Goal: Transaction & Acquisition: Book appointment/travel/reservation

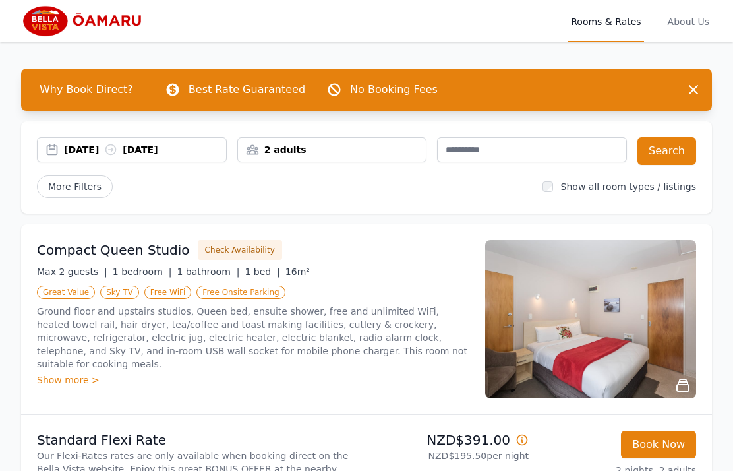
click at [58, 373] on div "Show more >" at bounding box center [253, 379] width 432 height 13
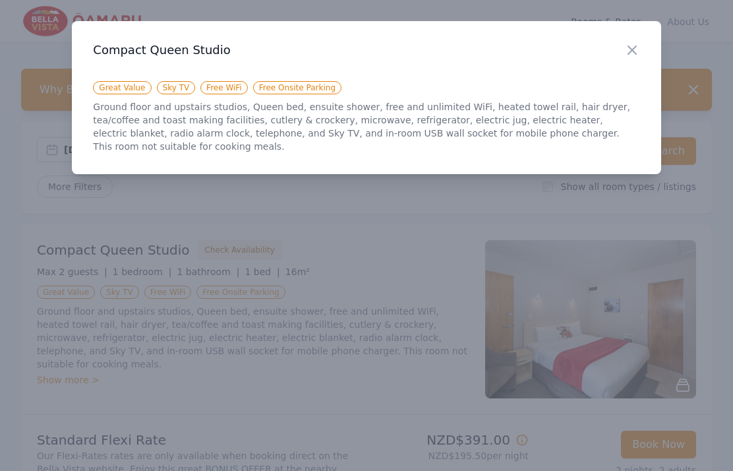
click at [633, 53] on icon "button" at bounding box center [632, 50] width 16 height 16
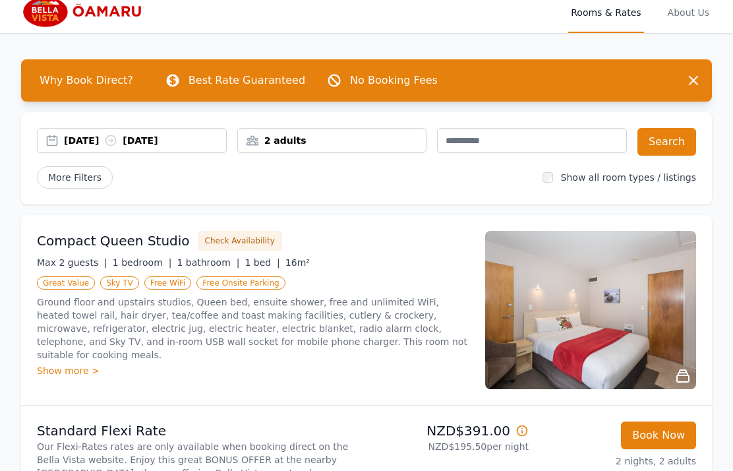
scroll to position [16, 0]
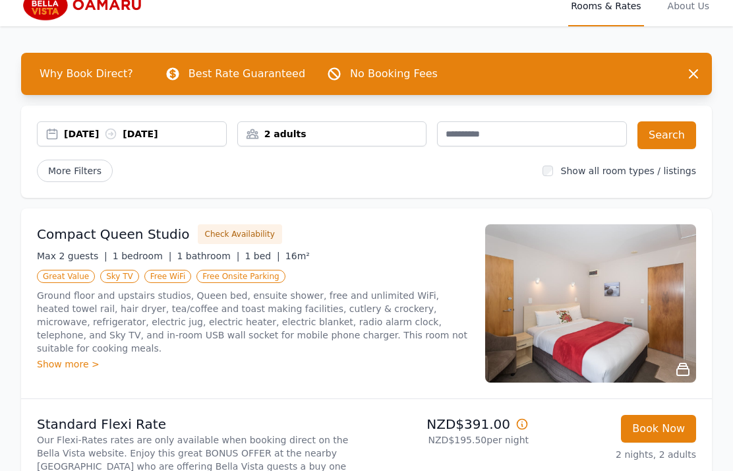
click at [73, 173] on span "More Filters" at bounding box center [75, 170] width 76 height 22
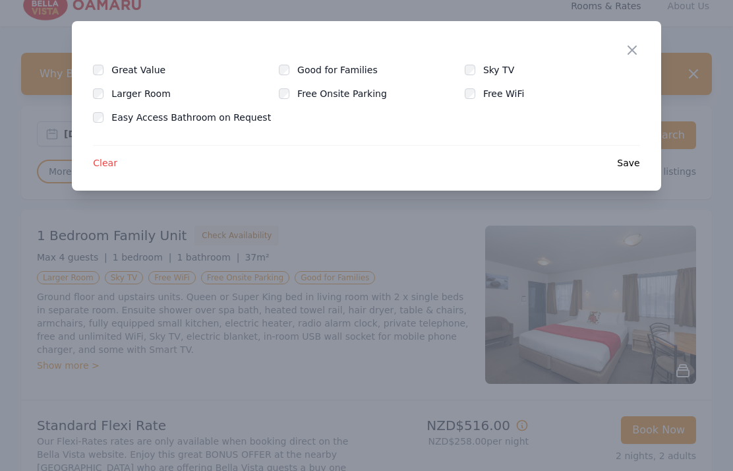
click at [374, 100] on label "Free Onsite Parking" at bounding box center [349, 93] width 105 height 13
click at [639, 160] on span "Save" at bounding box center [628, 162] width 22 height 13
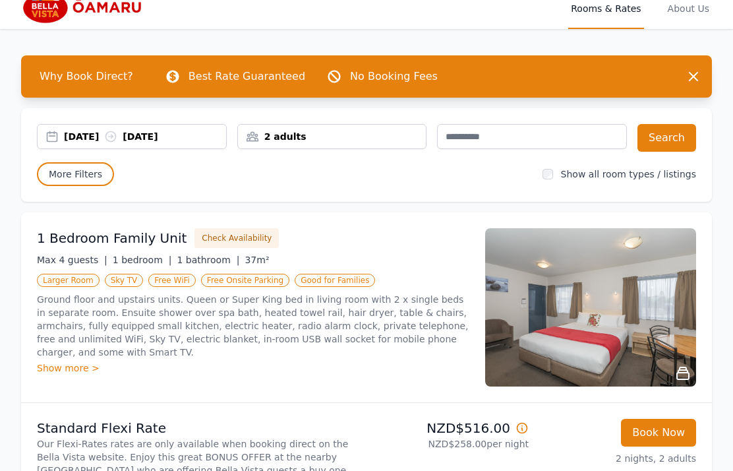
scroll to position [0, 0]
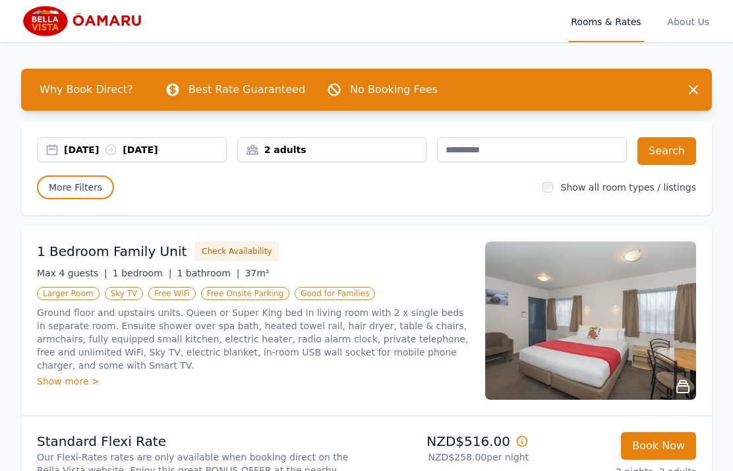
click at [90, 189] on span "More Filters" at bounding box center [75, 187] width 77 height 24
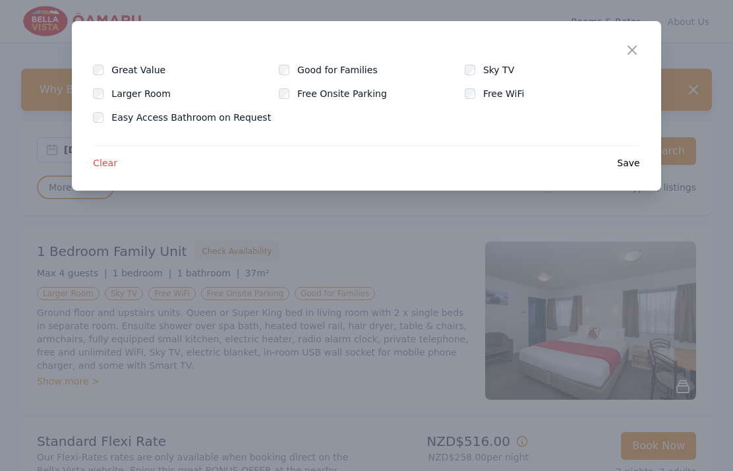
click at [154, 98] on label "Larger Room" at bounding box center [148, 93] width 74 height 13
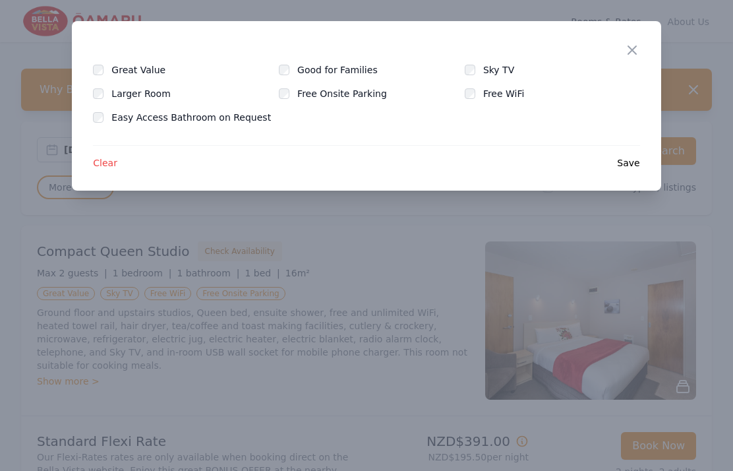
click at [352, 100] on label "Free Onsite Parking" at bounding box center [349, 93] width 105 height 13
click at [638, 52] on icon "button" at bounding box center [632, 50] width 16 height 16
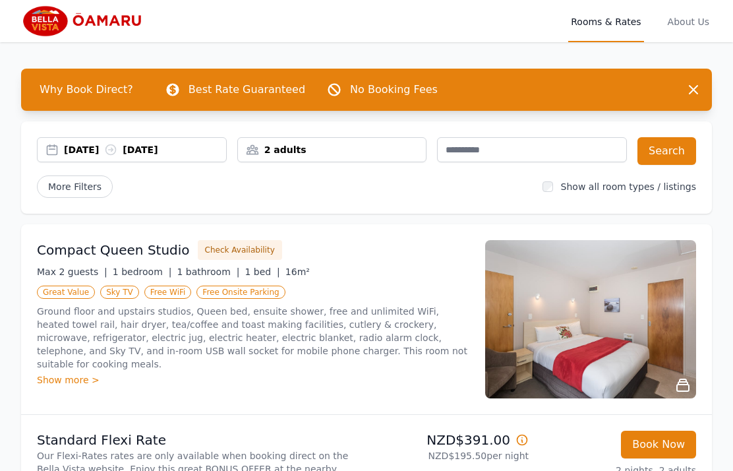
click at [440, 255] on div "Compact Queen Studio Check Availability" at bounding box center [253, 250] width 432 height 20
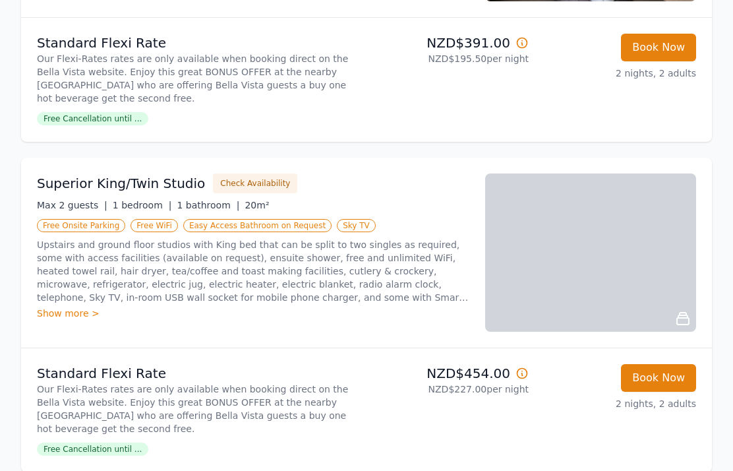
scroll to position [399, 0]
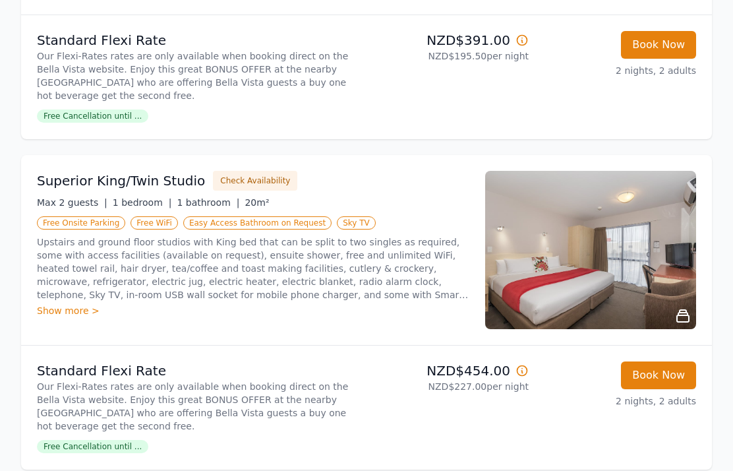
click at [256, 181] on button "Check Availability" at bounding box center [255, 181] width 84 height 20
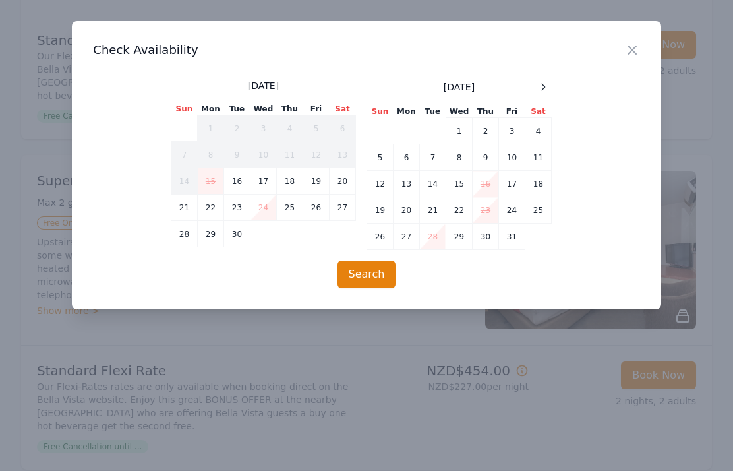
click at [406, 159] on td "6" at bounding box center [406, 157] width 26 height 26
click at [459, 161] on td "8" at bounding box center [459, 157] width 26 height 26
click at [374, 284] on button "Search" at bounding box center [366, 274] width 59 height 28
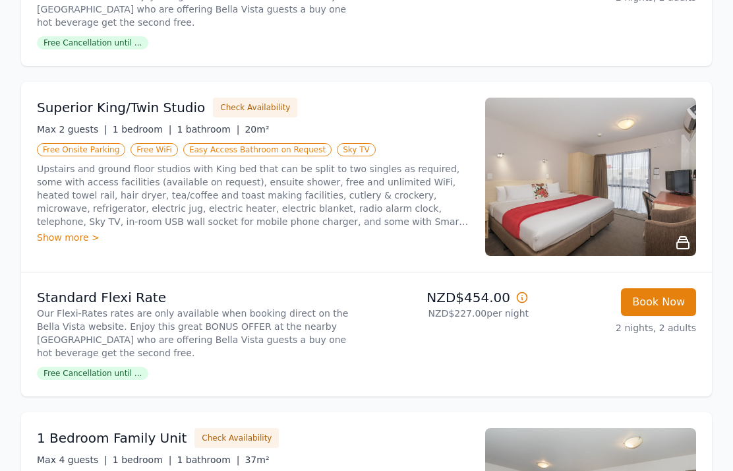
scroll to position [473, 0]
click at [670, 303] on button "Book Now" at bounding box center [658, 302] width 75 height 28
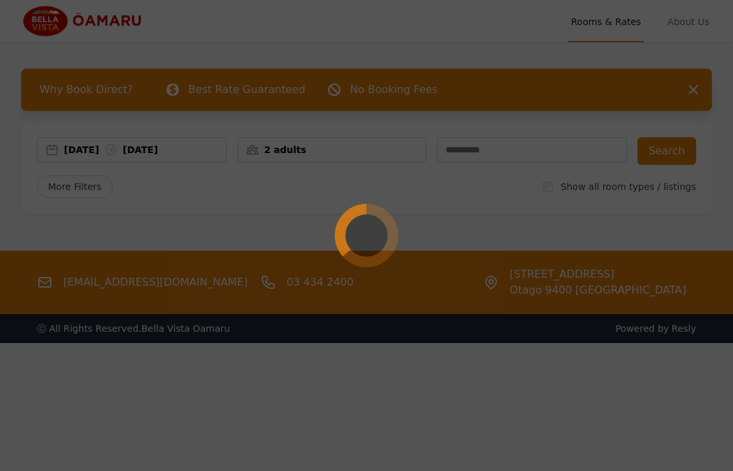
select select "**"
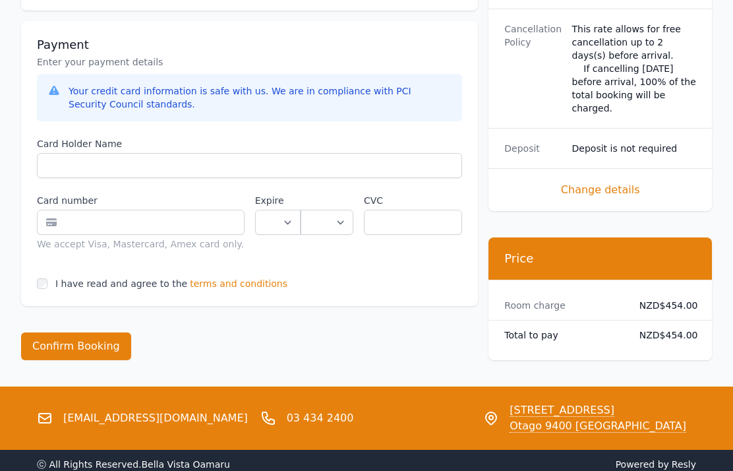
scroll to position [1074, 0]
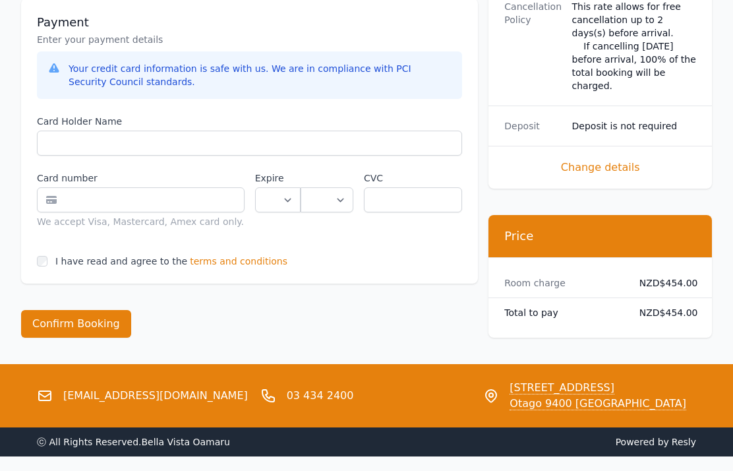
click at [259, 254] on span "terms and conditions" at bounding box center [239, 260] width 98 height 13
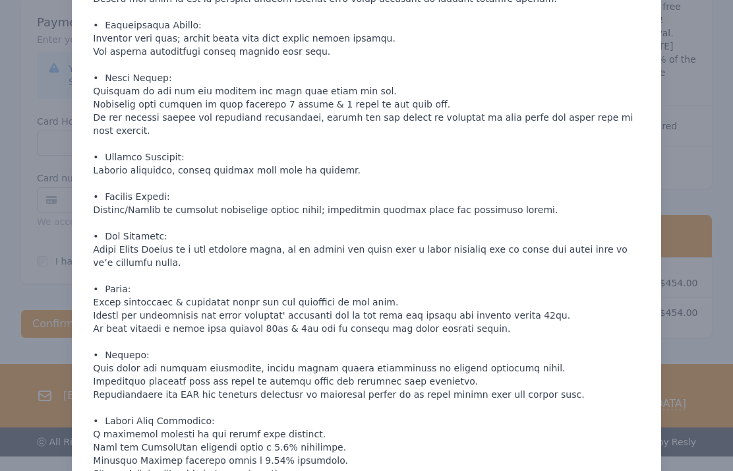
scroll to position [718, 0]
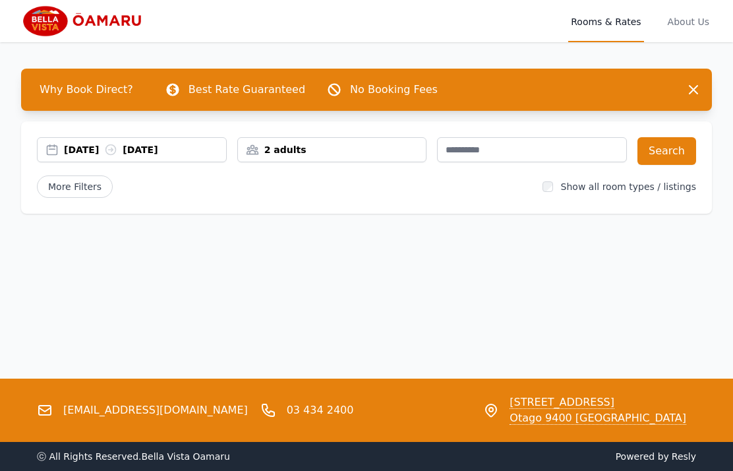
click at [204, 153] on div "[DATE] [DATE]" at bounding box center [145, 149] width 162 height 13
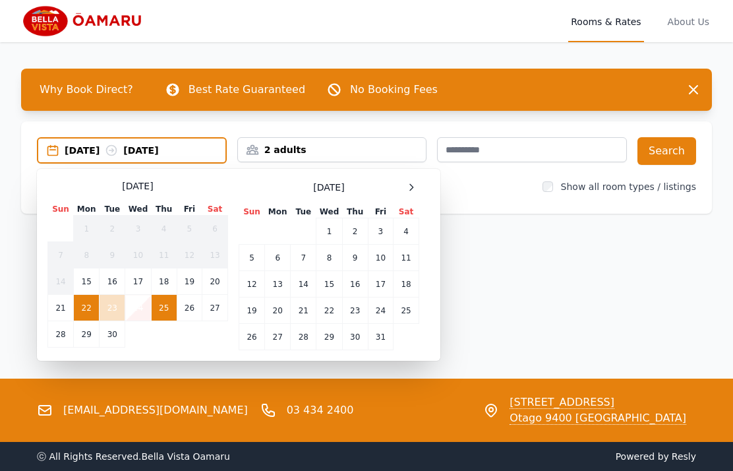
click at [281, 258] on td "6" at bounding box center [278, 258] width 26 height 26
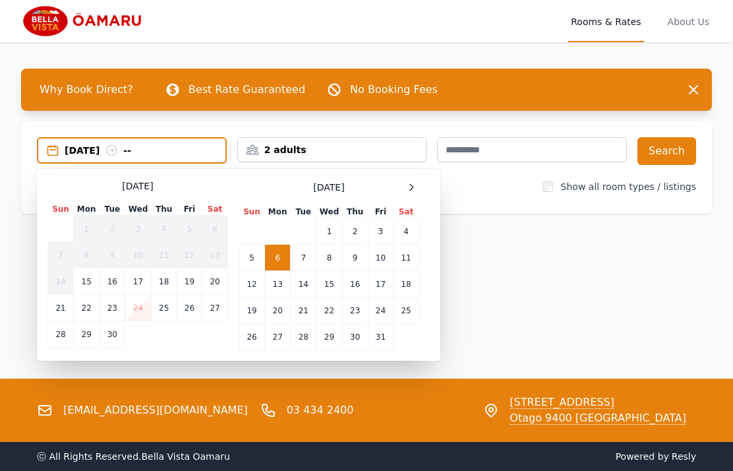
click at [334, 260] on td "8" at bounding box center [329, 258] width 26 height 26
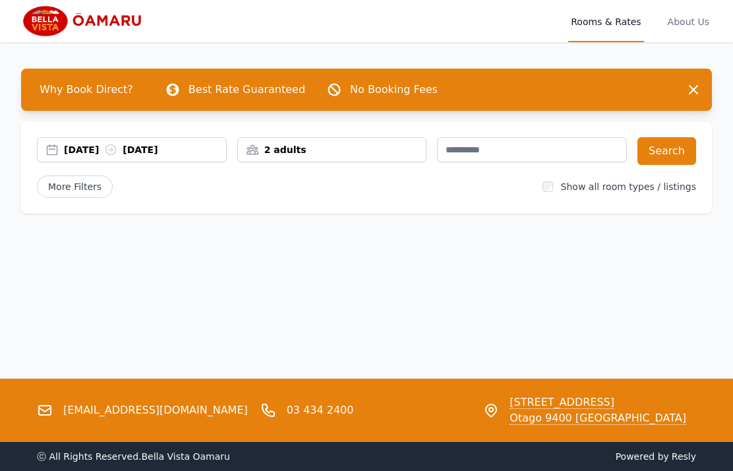
click at [678, 151] on button "Search" at bounding box center [666, 151] width 59 height 28
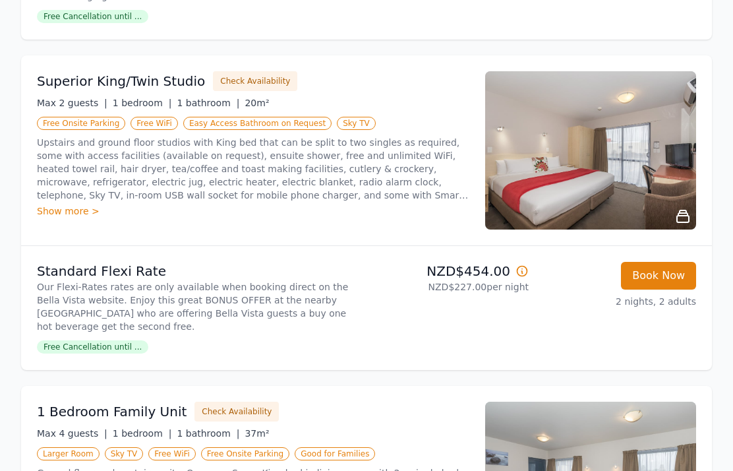
scroll to position [499, 0]
click at [121, 352] on span "Free Cancellation until ..." at bounding box center [92, 346] width 111 height 13
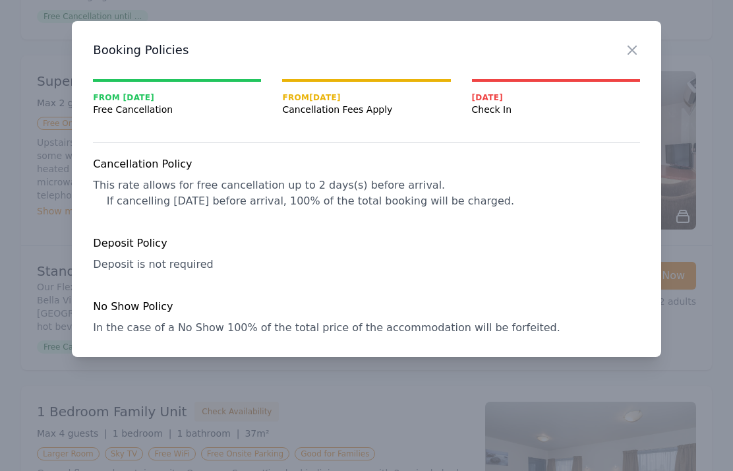
click at [627, 56] on icon "button" at bounding box center [632, 50] width 16 height 16
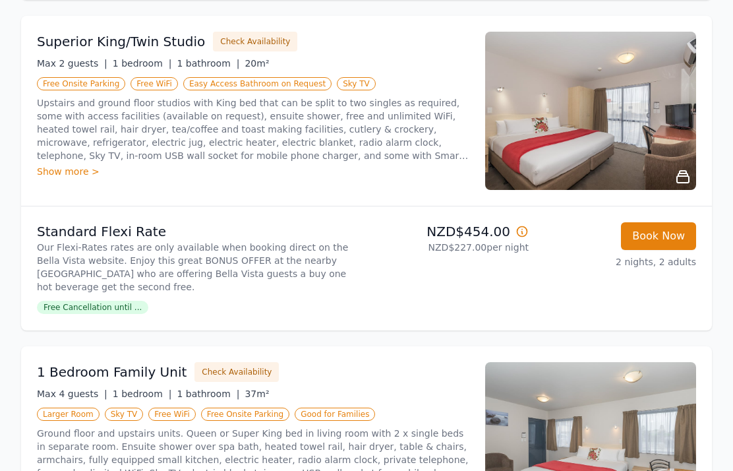
scroll to position [525, 0]
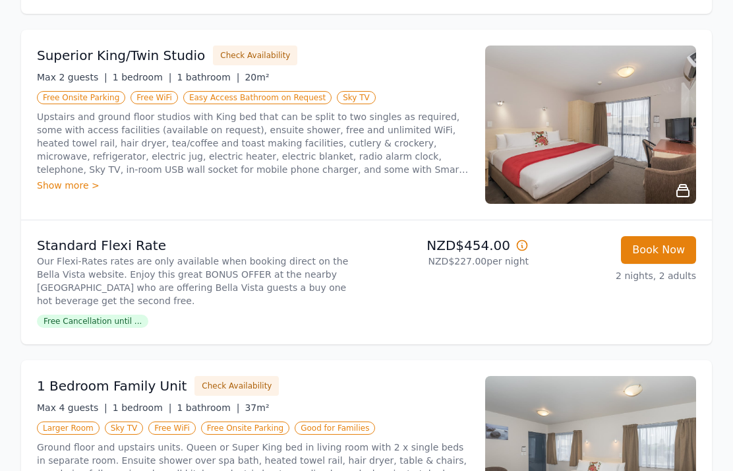
click at [523, 246] on icon at bounding box center [521, 245] width 13 height 13
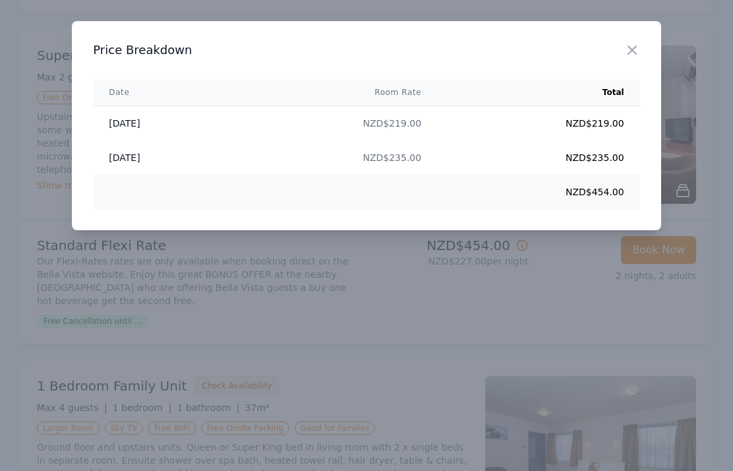
click at [633, 49] on icon "button" at bounding box center [632, 50] width 8 height 8
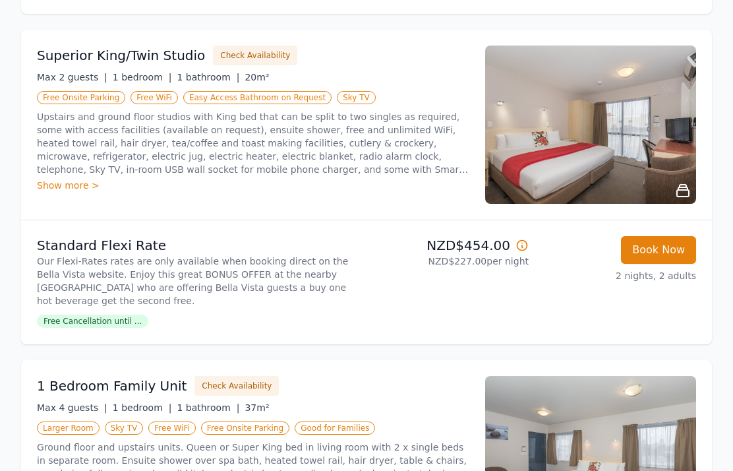
click at [666, 254] on button "Book Now" at bounding box center [658, 250] width 75 height 28
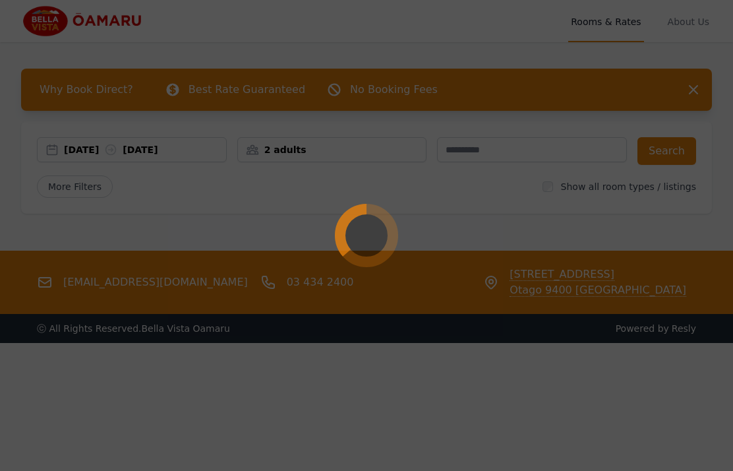
select select "**"
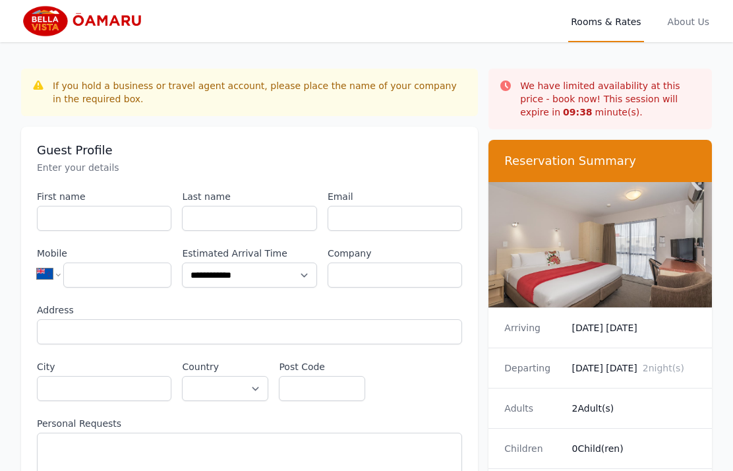
scroll to position [116, 0]
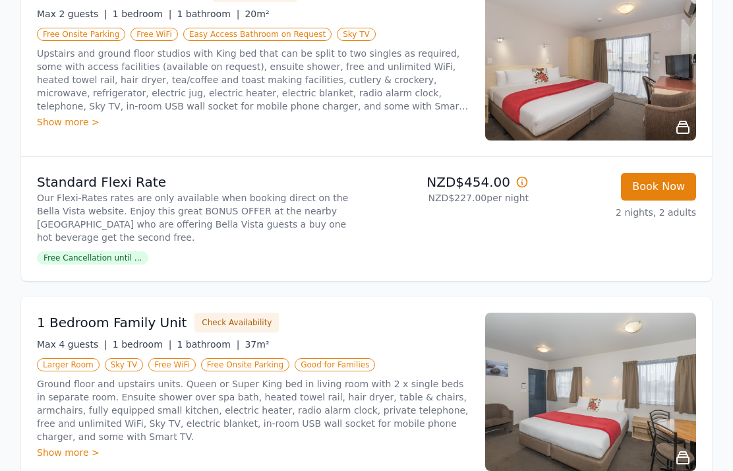
scroll to position [588, 0]
click at [63, 259] on span "Free Cancellation until ..." at bounding box center [92, 257] width 111 height 13
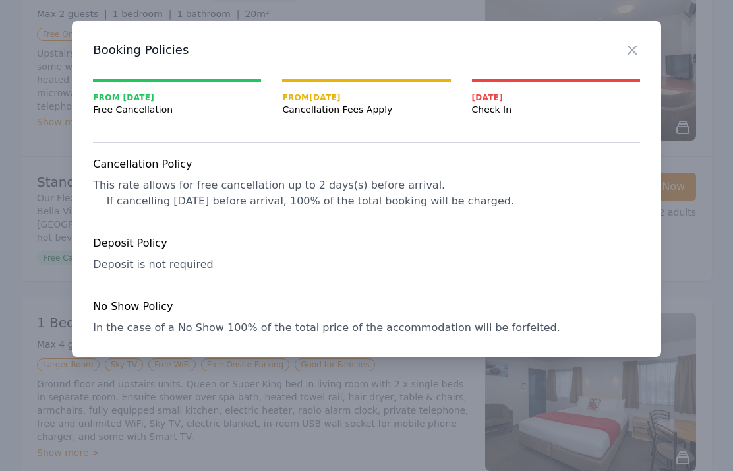
click at [621, 52] on h3 "Booking Policies" at bounding box center [366, 50] width 546 height 16
click at [626, 57] on icon "button" at bounding box center [632, 50] width 16 height 16
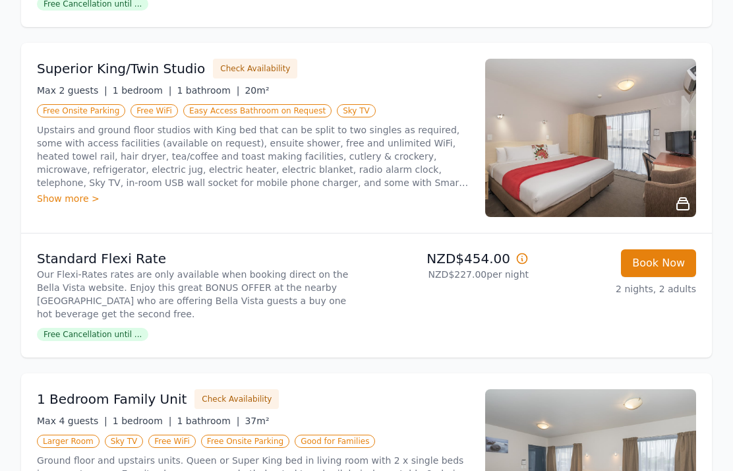
scroll to position [510, 0]
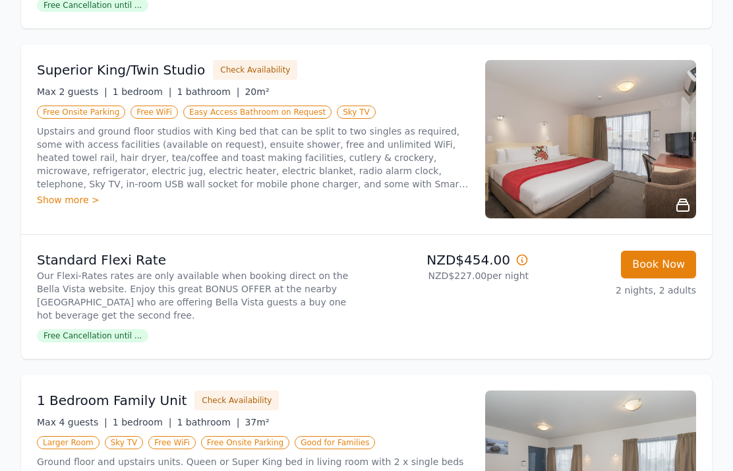
click at [55, 204] on div "Show more >" at bounding box center [253, 199] width 432 height 13
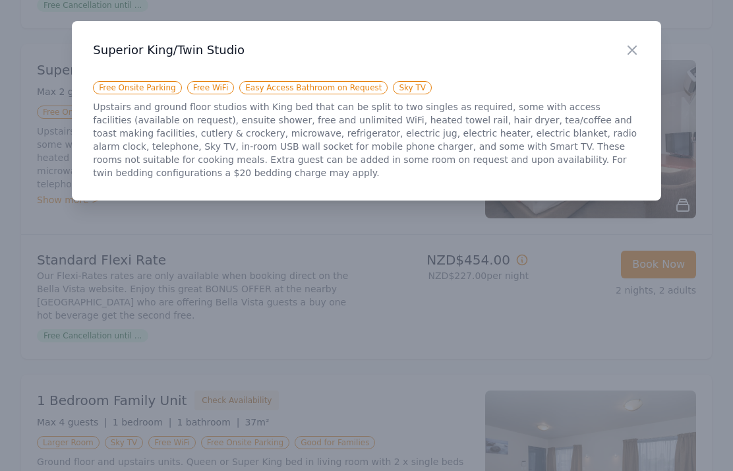
click at [624, 56] on icon "button" at bounding box center [632, 50] width 16 height 16
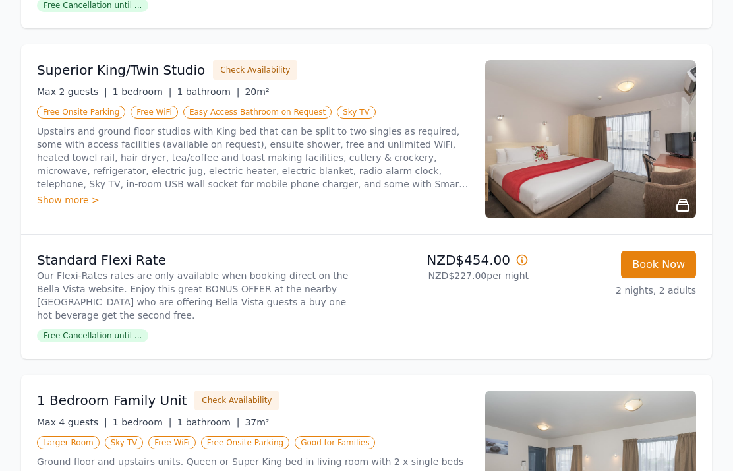
click at [263, 76] on button "Check Availability" at bounding box center [255, 70] width 84 height 20
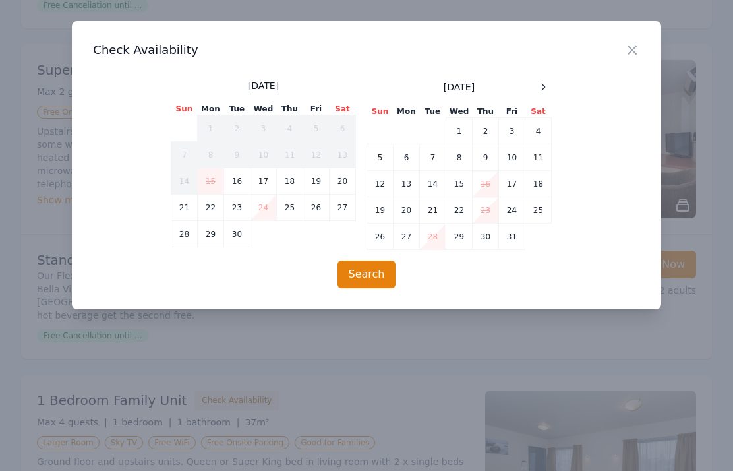
click at [403, 159] on td "6" at bounding box center [406, 157] width 26 height 26
click at [461, 163] on td "8" at bounding box center [459, 157] width 26 height 26
click at [631, 57] on icon "button" at bounding box center [632, 50] width 16 height 16
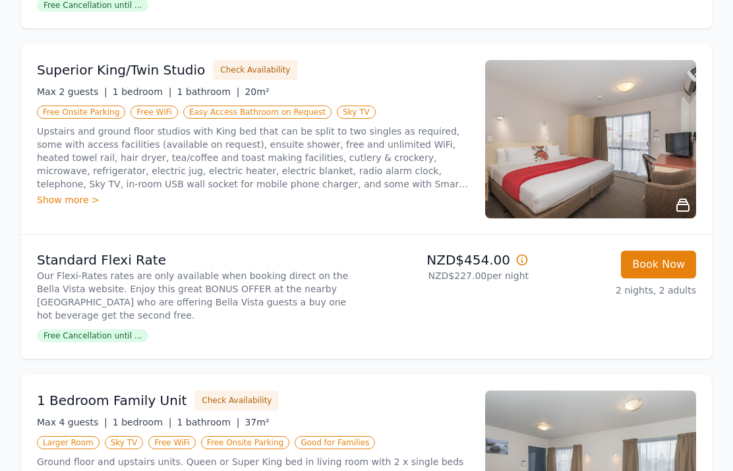
click at [250, 77] on button "Check Availability" at bounding box center [255, 70] width 84 height 20
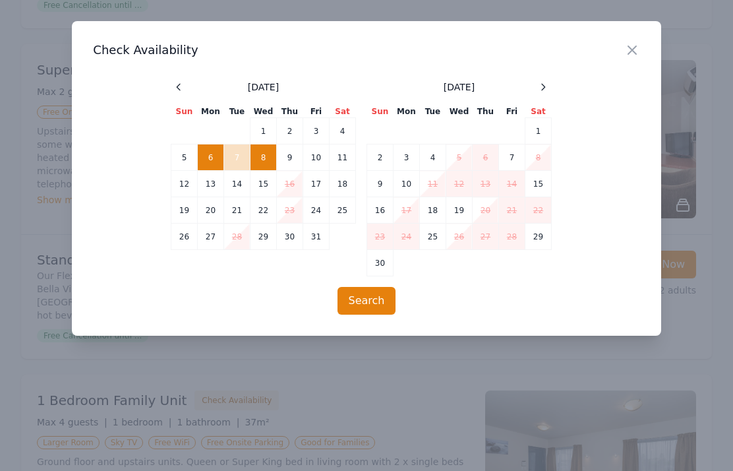
click at [385, 303] on button "Search" at bounding box center [366, 301] width 59 height 28
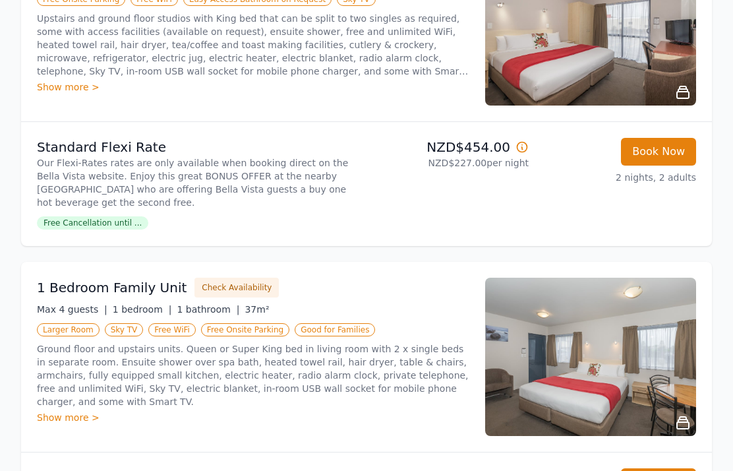
scroll to position [616, 0]
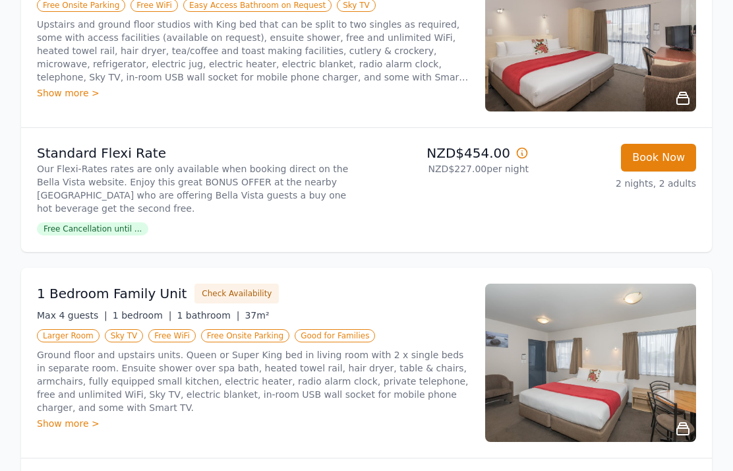
click at [664, 165] on button "Book Now" at bounding box center [658, 158] width 75 height 28
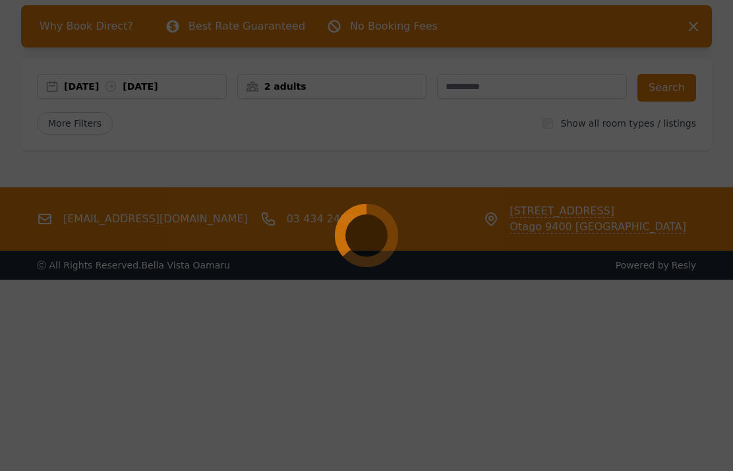
select select "**"
